Goal: Task Accomplishment & Management: Use online tool/utility

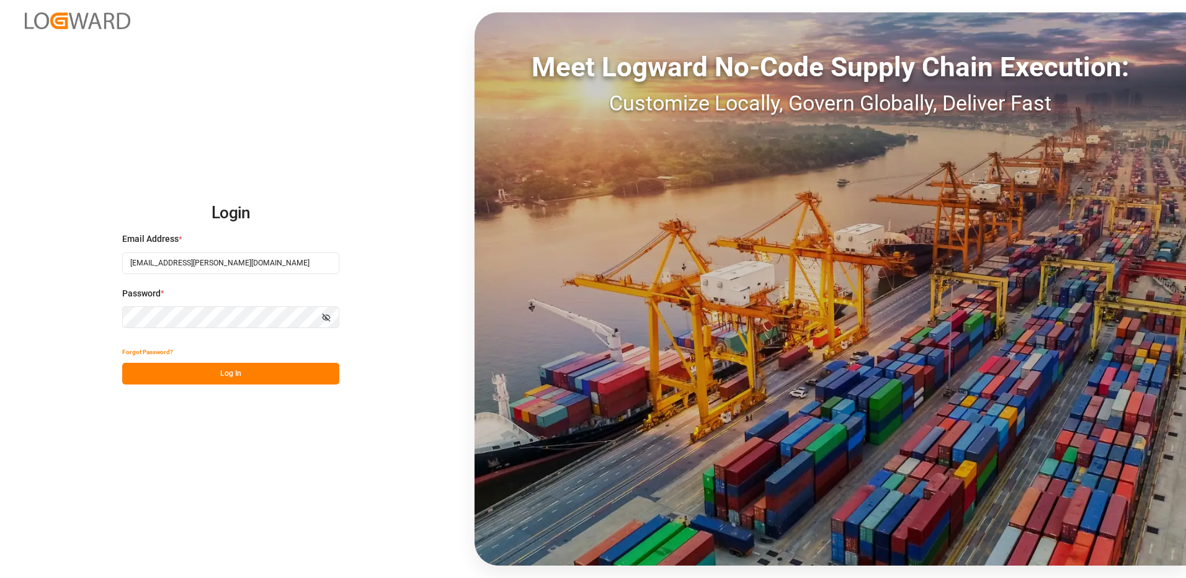
click at [204, 378] on button "Log In" at bounding box center [230, 374] width 217 height 22
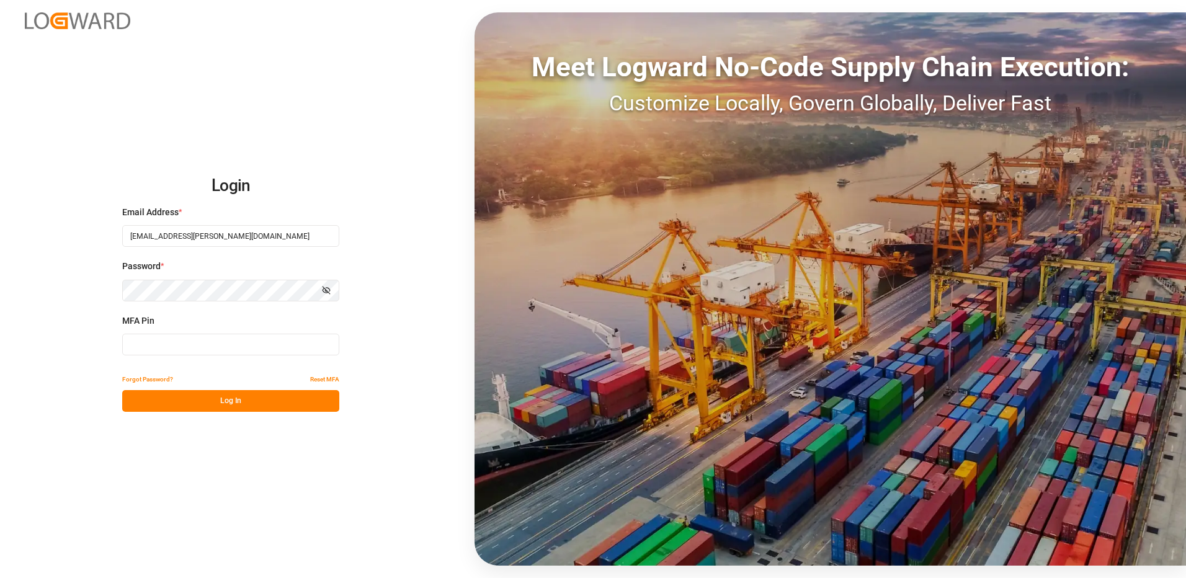
click at [163, 349] on input at bounding box center [230, 345] width 217 height 22
type input "716782"
click at [176, 400] on button "Log In" at bounding box center [230, 401] width 217 height 22
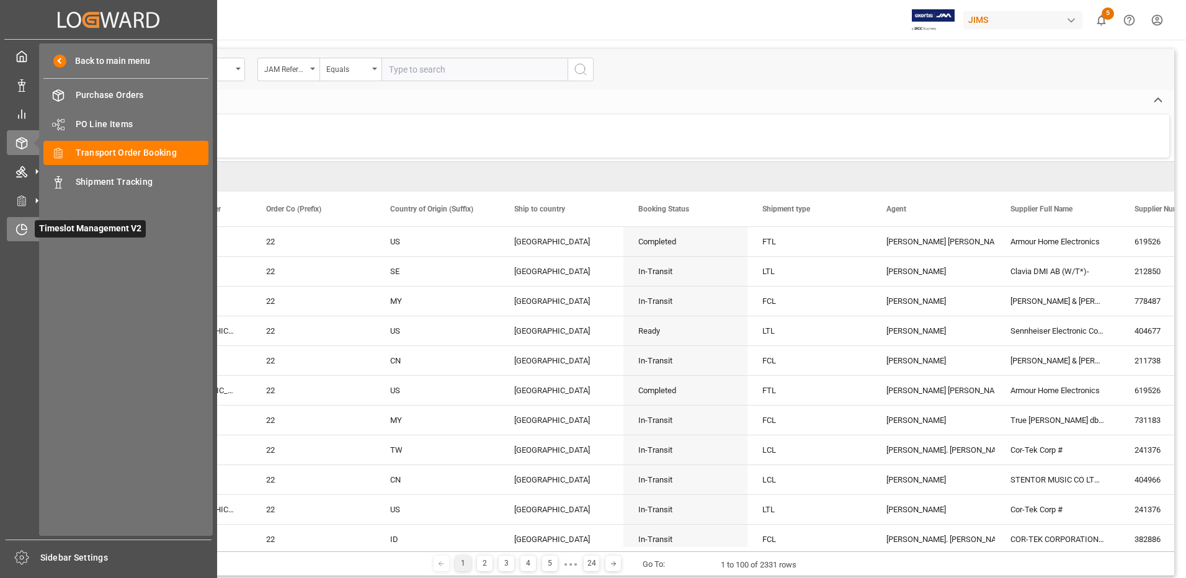
click at [19, 228] on icon at bounding box center [22, 229] width 12 height 12
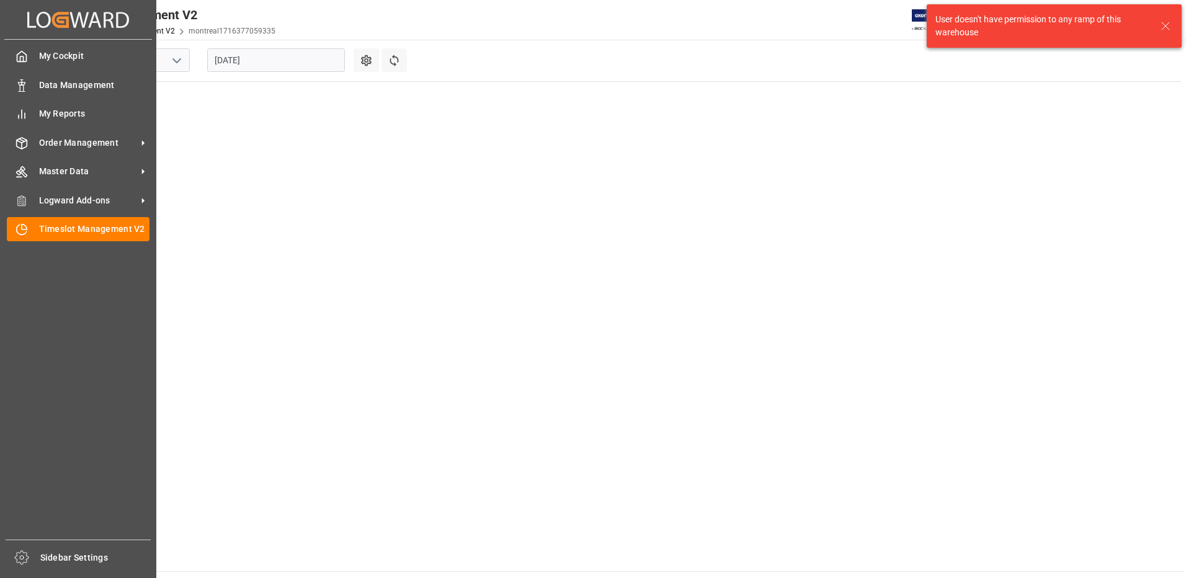
scroll to position [574, 0]
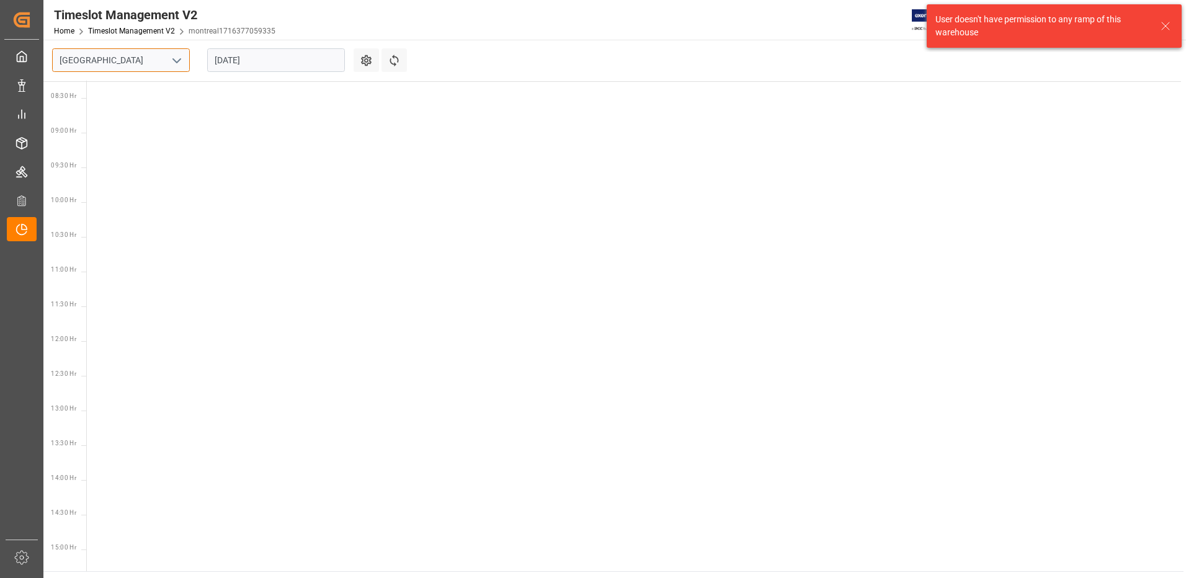
click at [139, 65] on input "[GEOGRAPHIC_DATA]" at bounding box center [121, 60] width 138 height 24
click at [173, 62] on icon "open menu" at bounding box center [176, 60] width 15 height 15
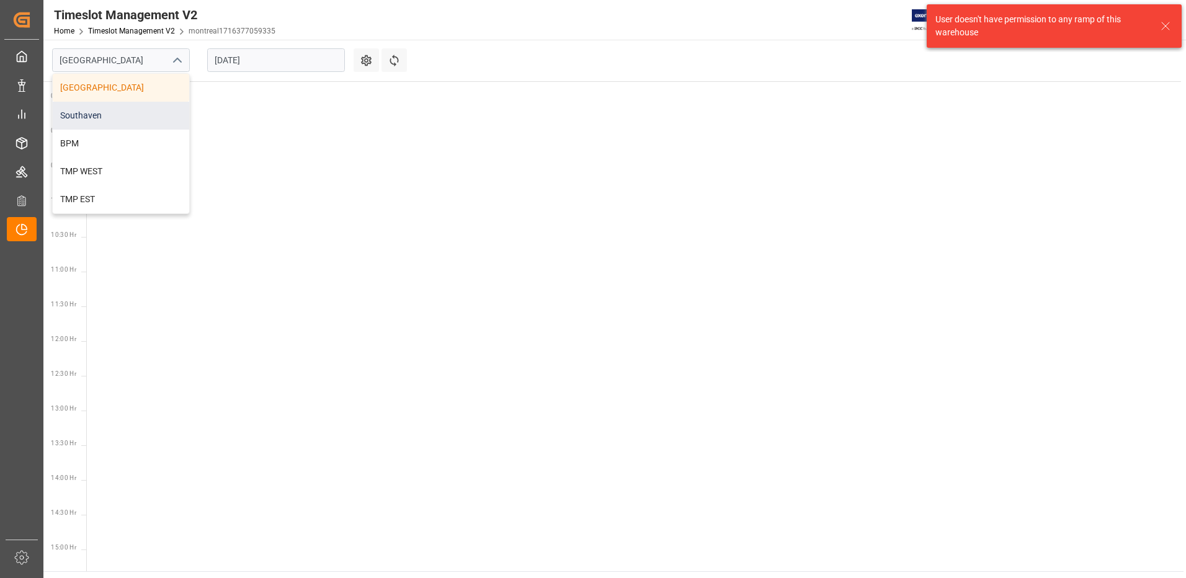
click at [135, 114] on div "Southaven" at bounding box center [121, 116] width 137 height 28
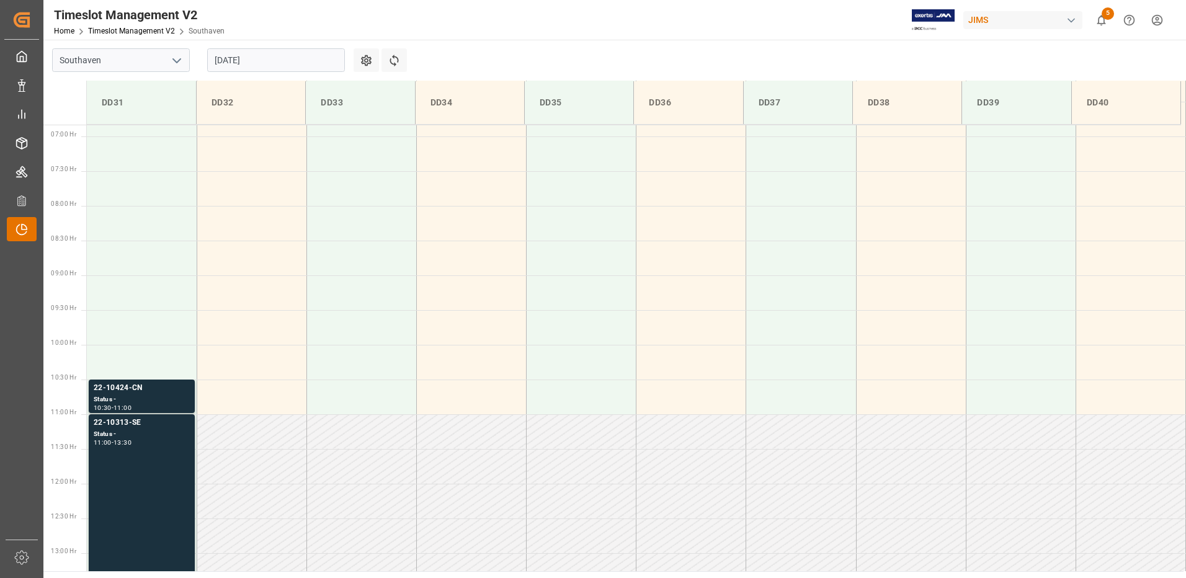
scroll to position [617, 0]
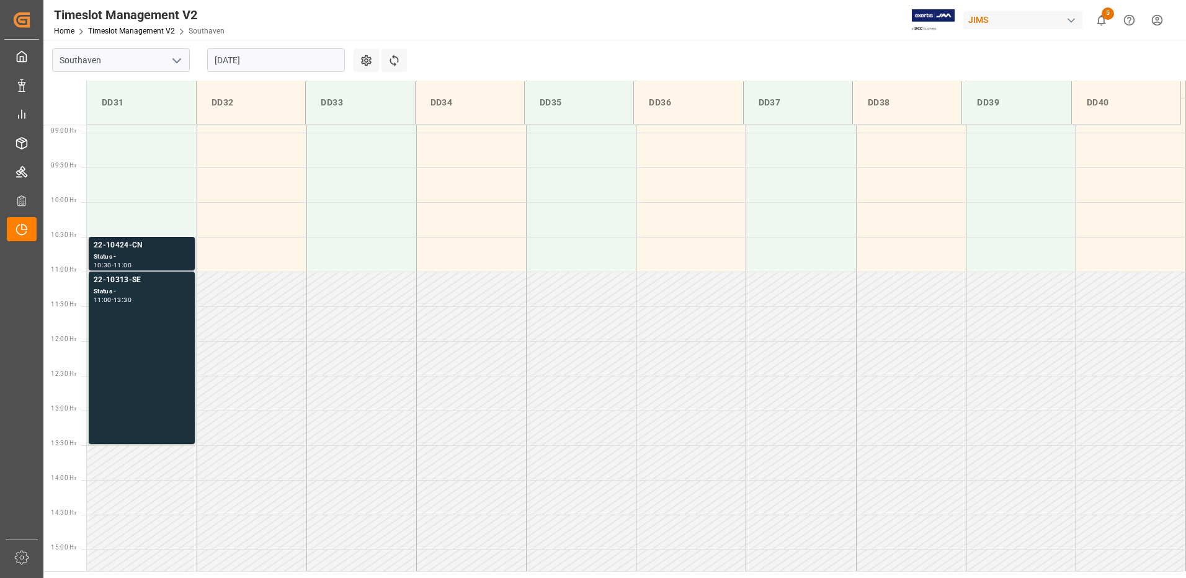
click at [134, 245] on div "22-10424-CN" at bounding box center [142, 246] width 96 height 12
click at [121, 279] on div "22-10313-SE" at bounding box center [142, 280] width 96 height 12
